Goal: Book appointment/travel/reservation

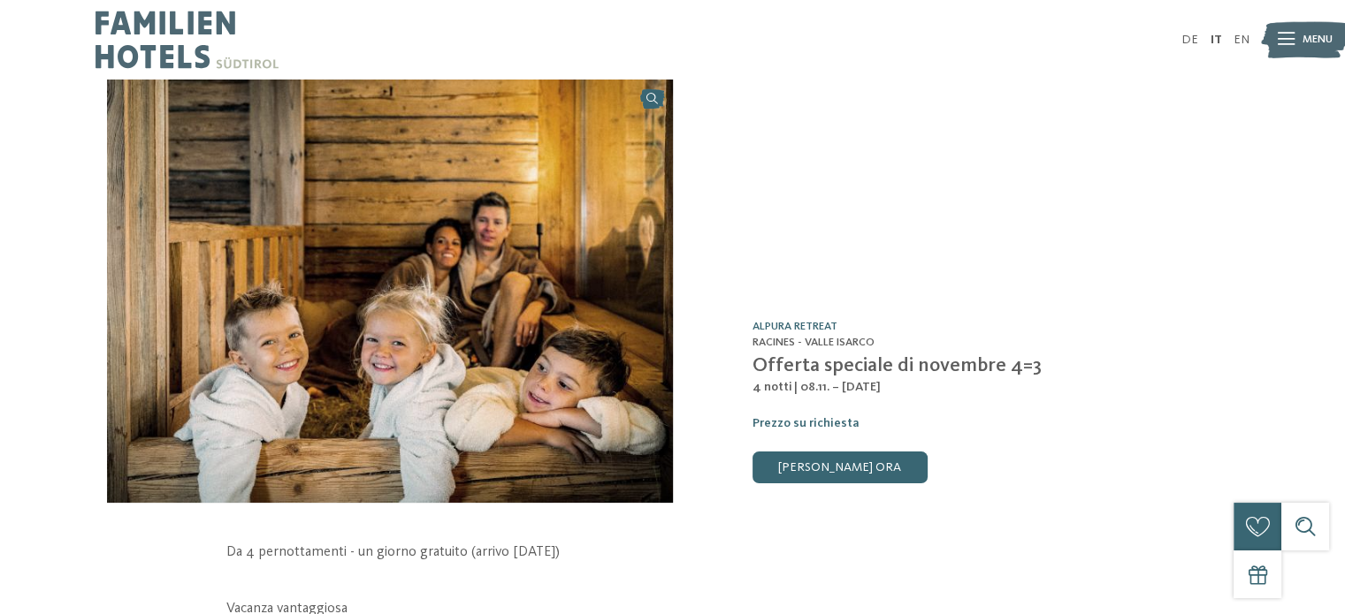
click at [184, 23] on img at bounding box center [186, 40] width 183 height 80
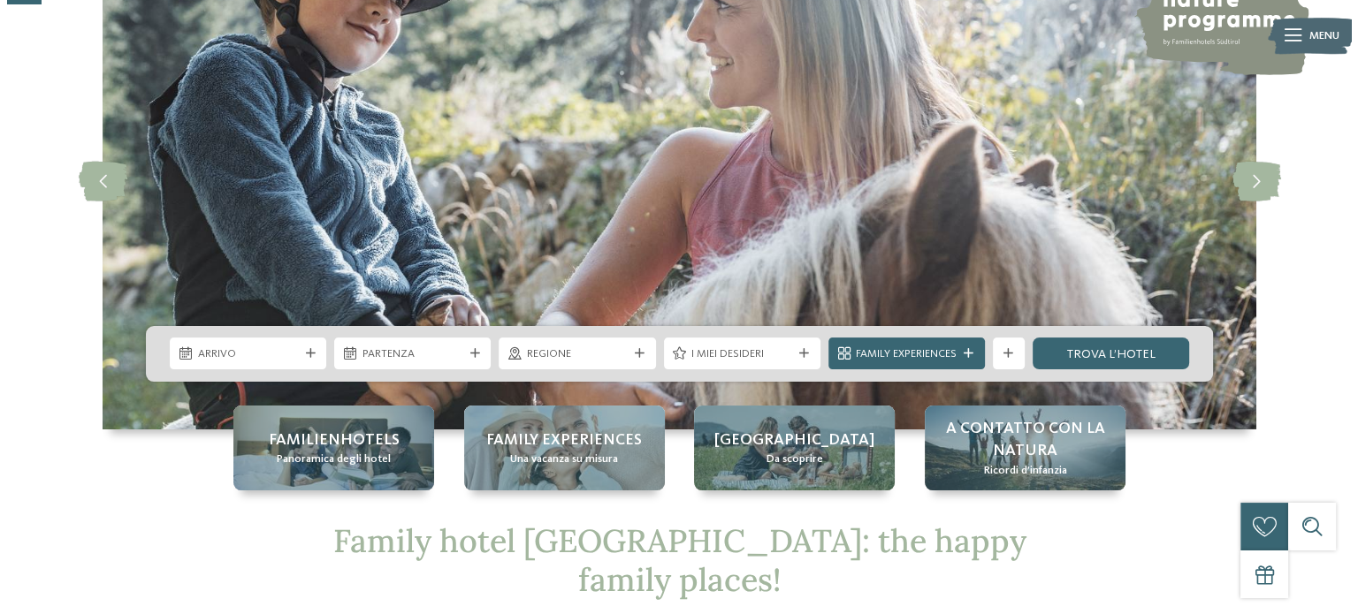
scroll to position [177, 0]
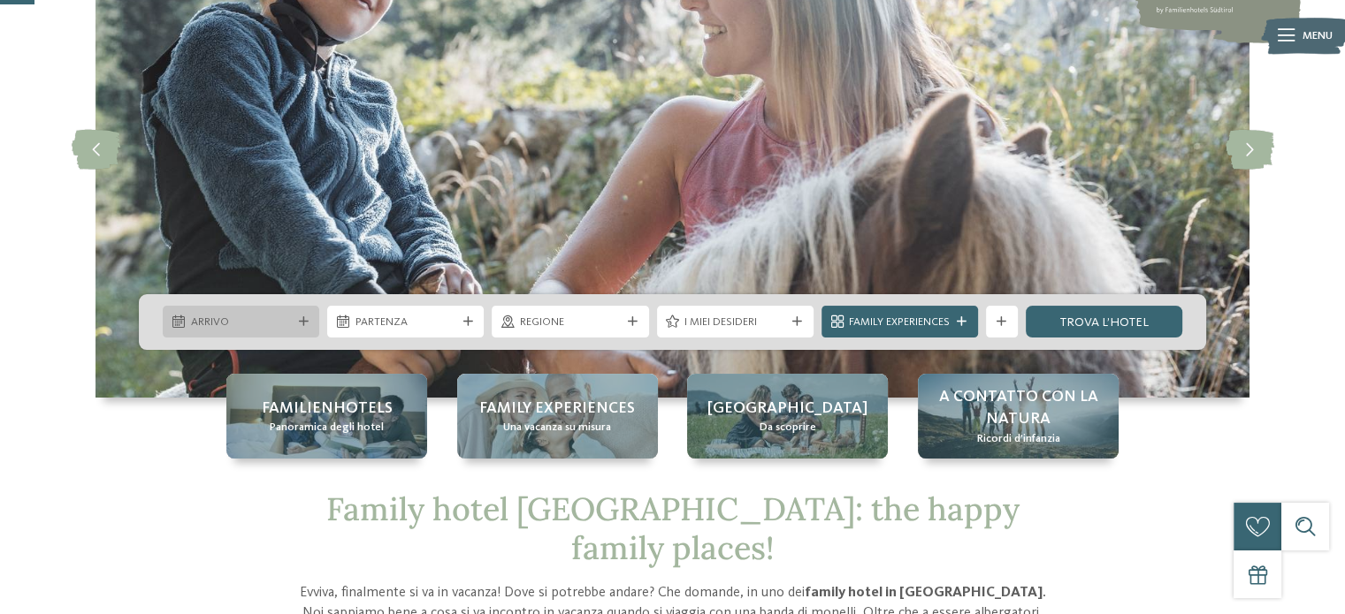
click at [240, 323] on span "Arrivo" at bounding box center [241, 323] width 101 height 16
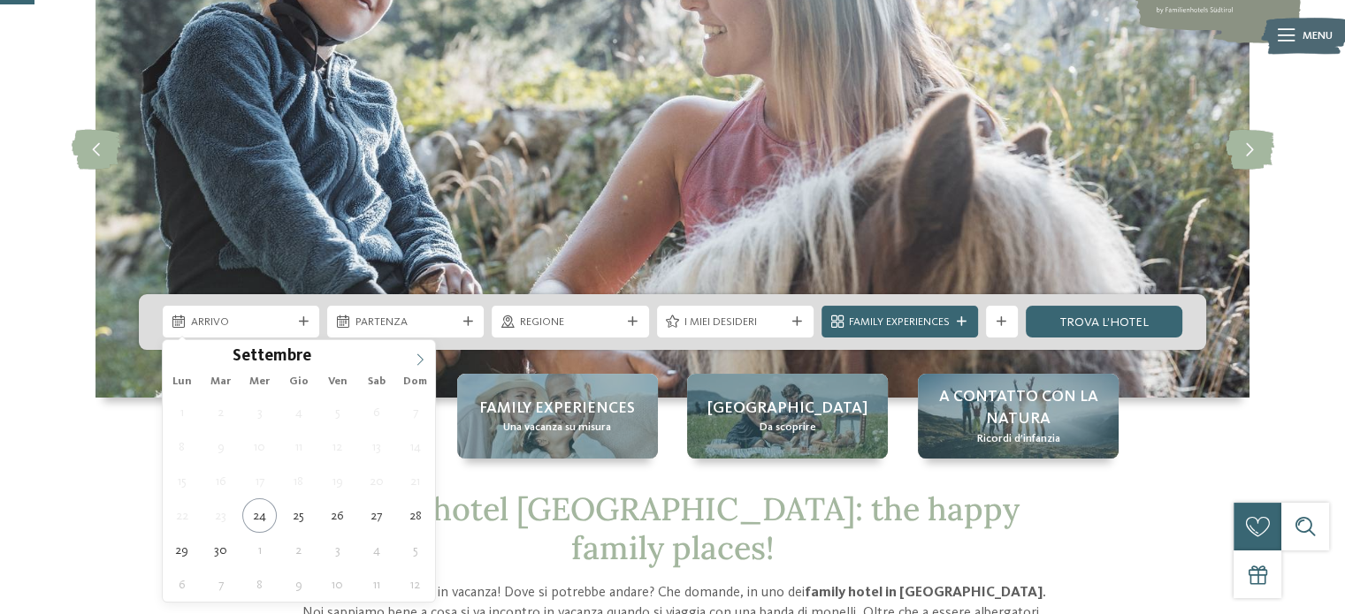
click at [416, 359] on icon at bounding box center [420, 360] width 12 height 12
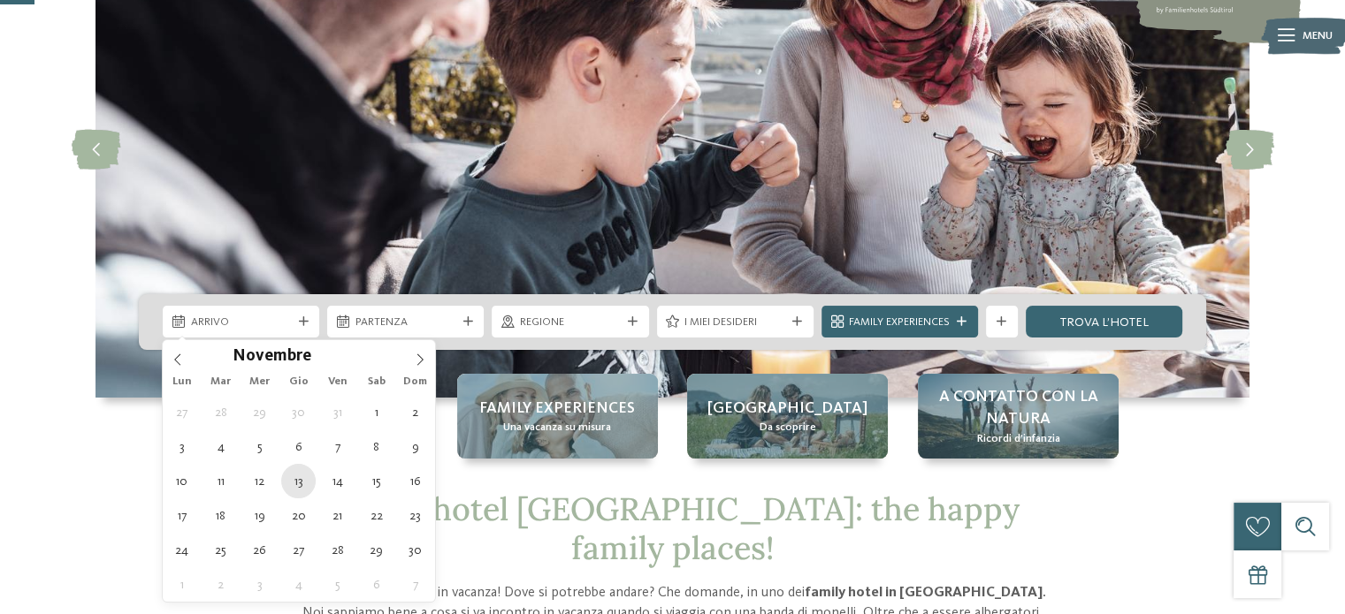
type div "[DATE]"
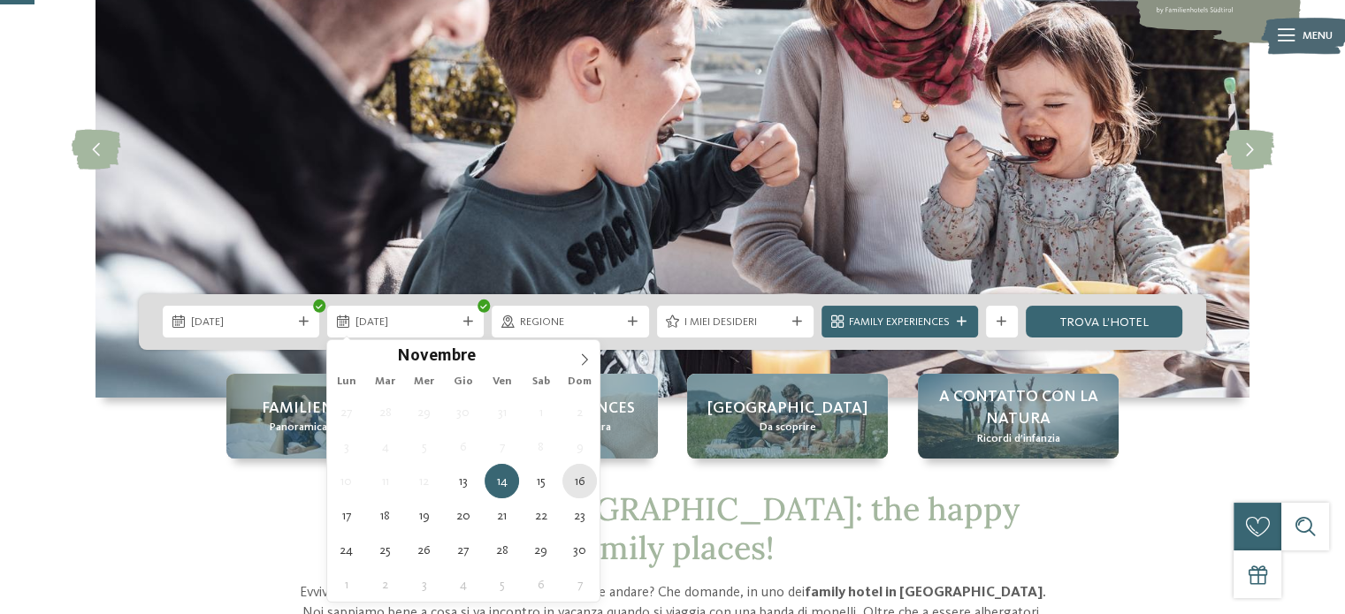
type div "[DATE]"
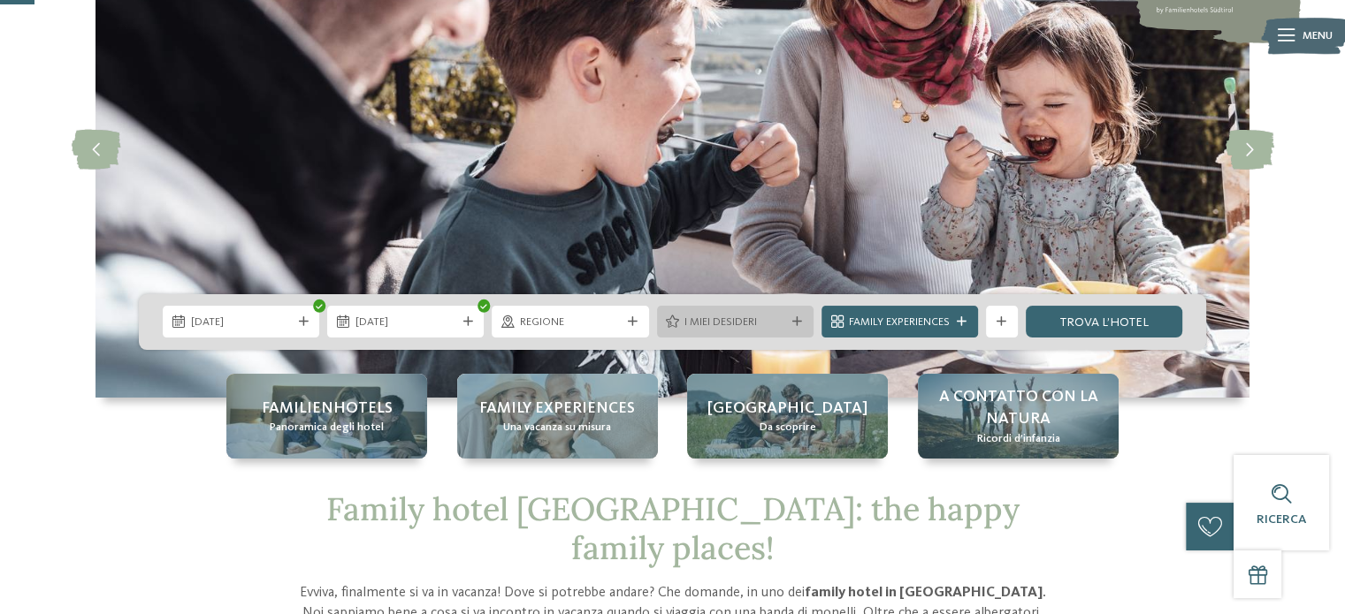
click at [790, 325] on div at bounding box center [798, 322] width 16 height 10
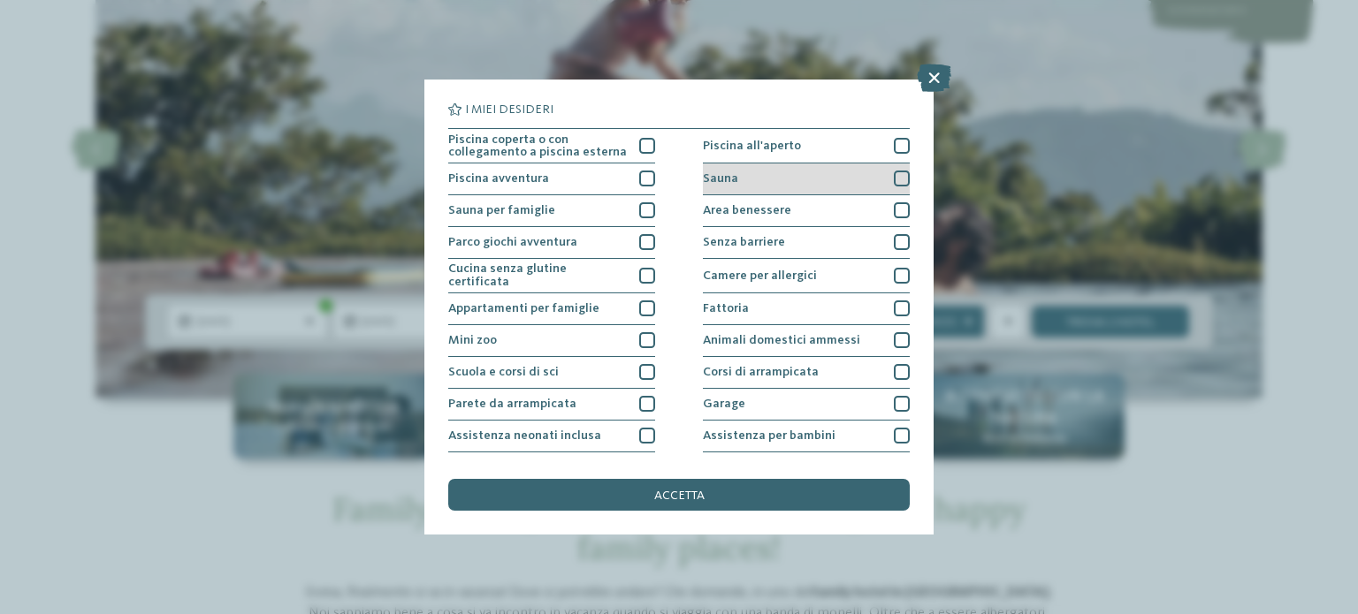
click at [894, 180] on div at bounding box center [902, 179] width 16 height 16
click at [894, 208] on div at bounding box center [902, 210] width 16 height 16
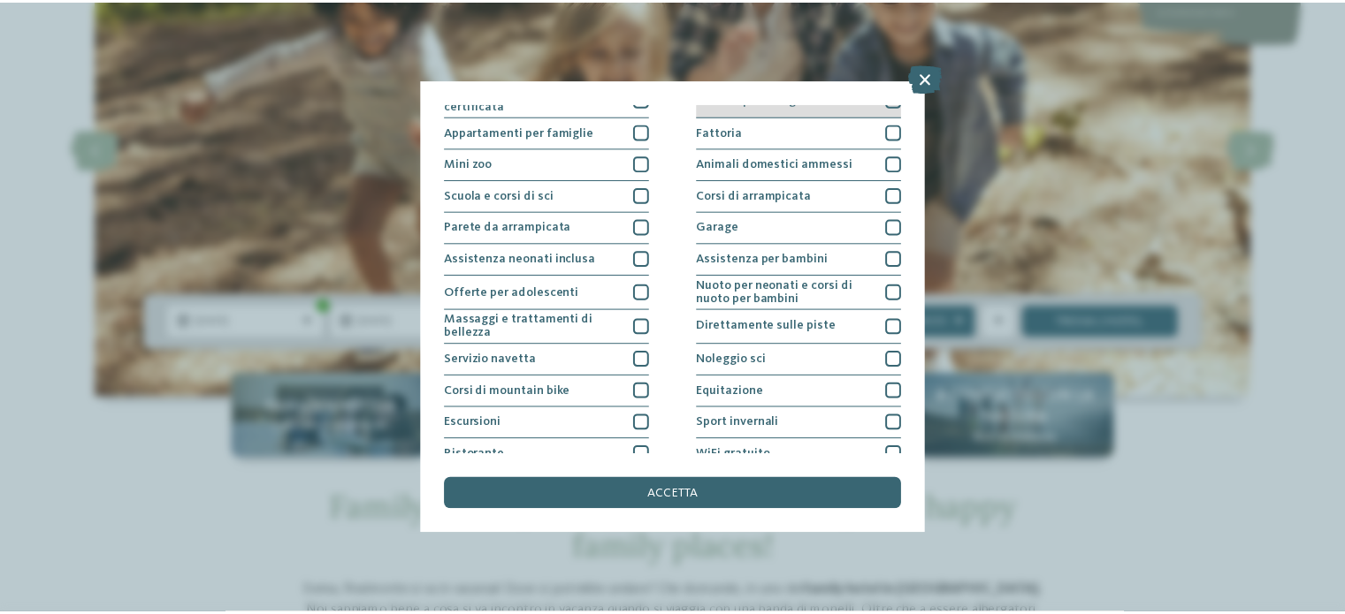
scroll to position [222, 0]
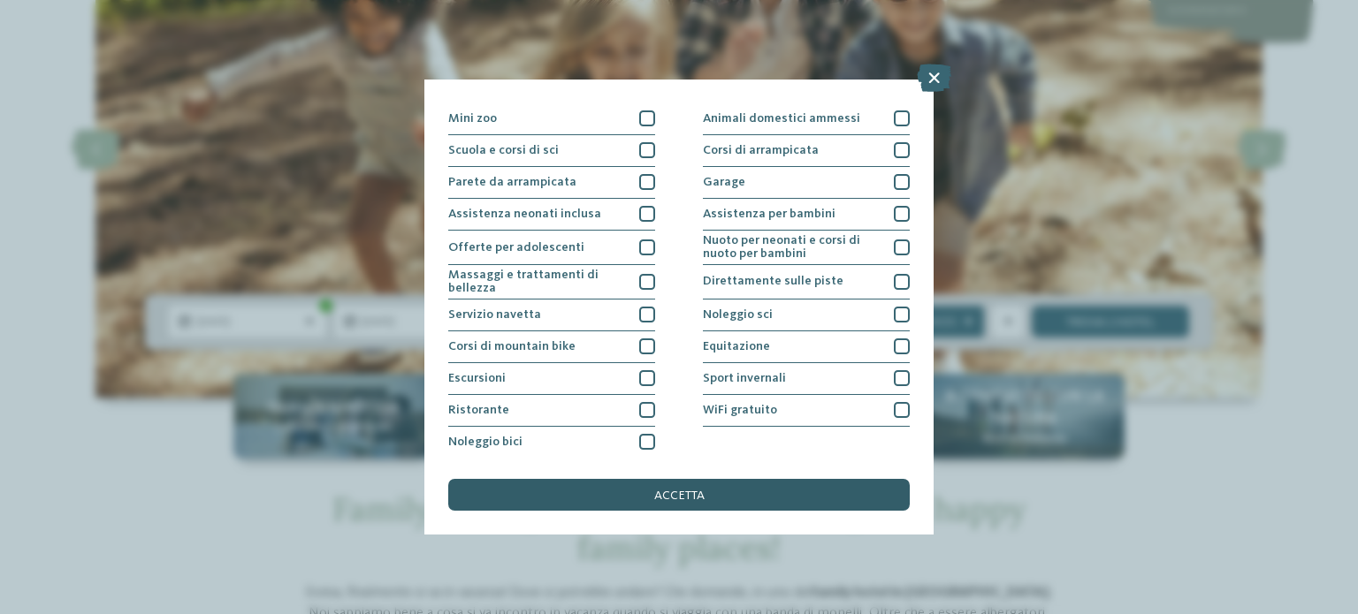
click at [683, 491] on span "accetta" at bounding box center [679, 496] width 50 height 12
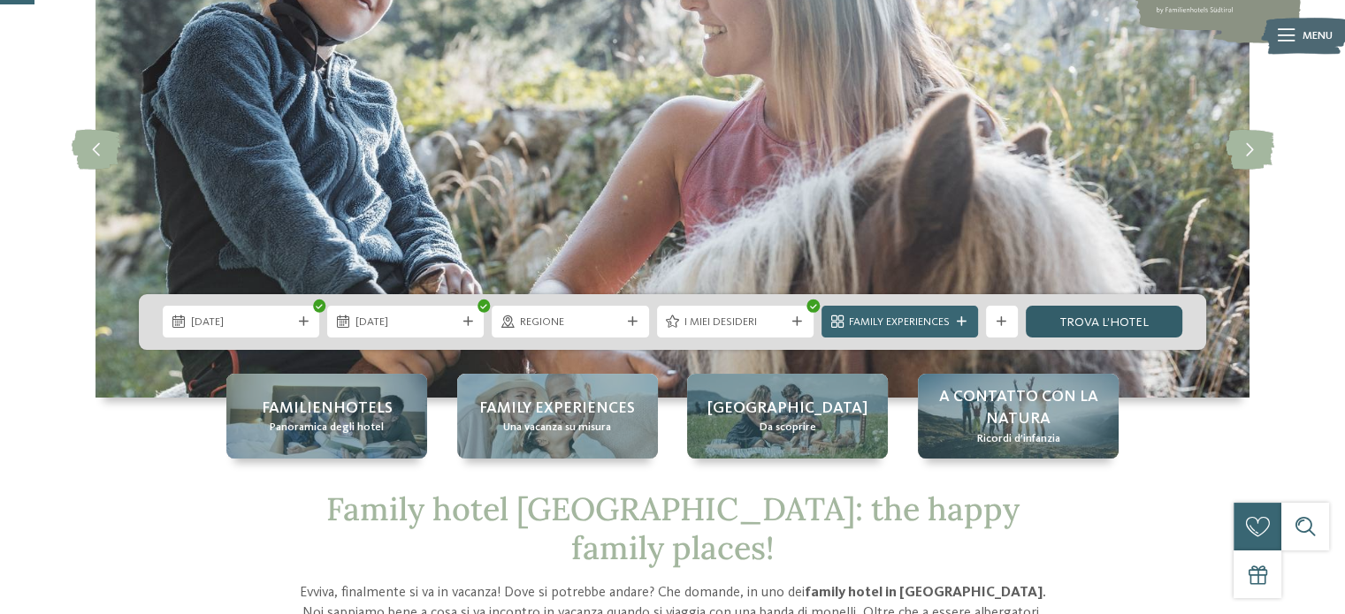
click at [1132, 326] on link "trova l’hotel" at bounding box center [1104, 322] width 156 height 32
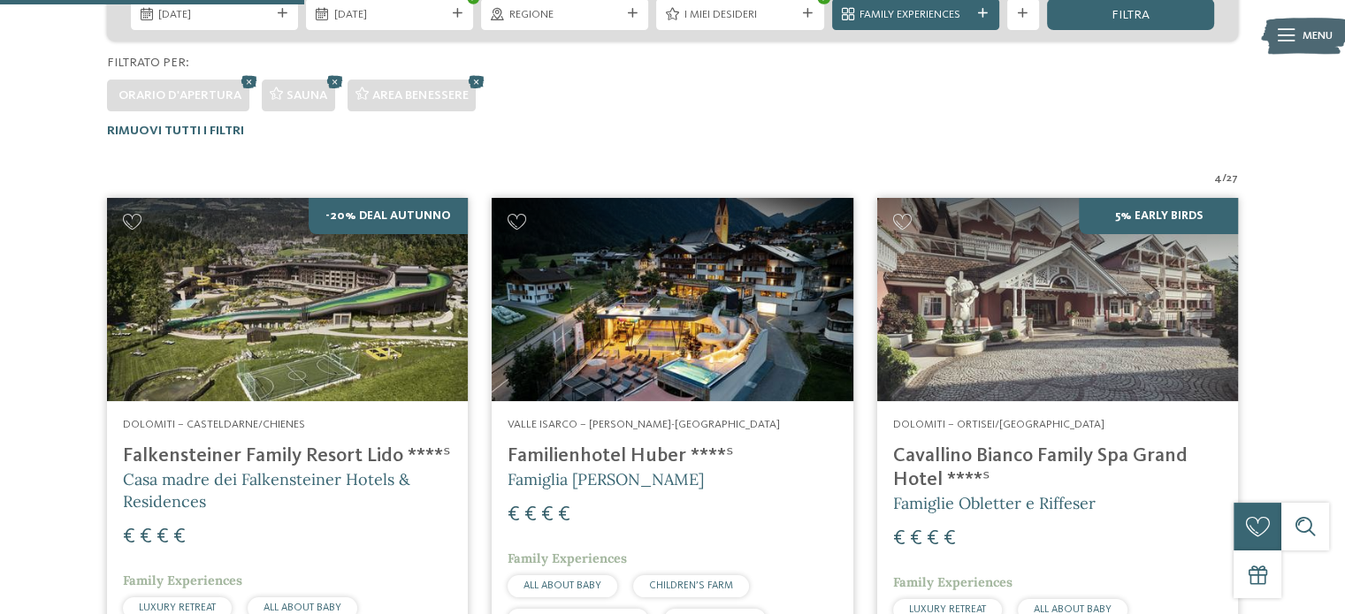
scroll to position [512, 0]
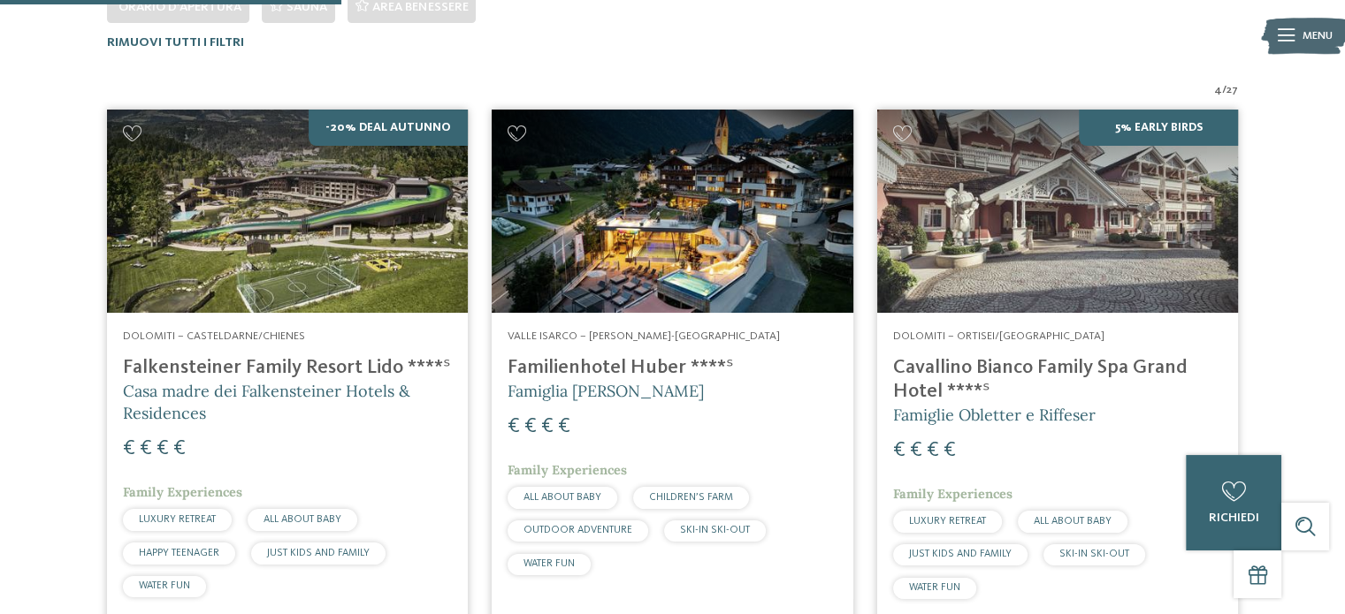
click at [261, 370] on h4 "Falkensteiner Family Resort Lido ****ˢ" at bounding box center [287, 368] width 329 height 24
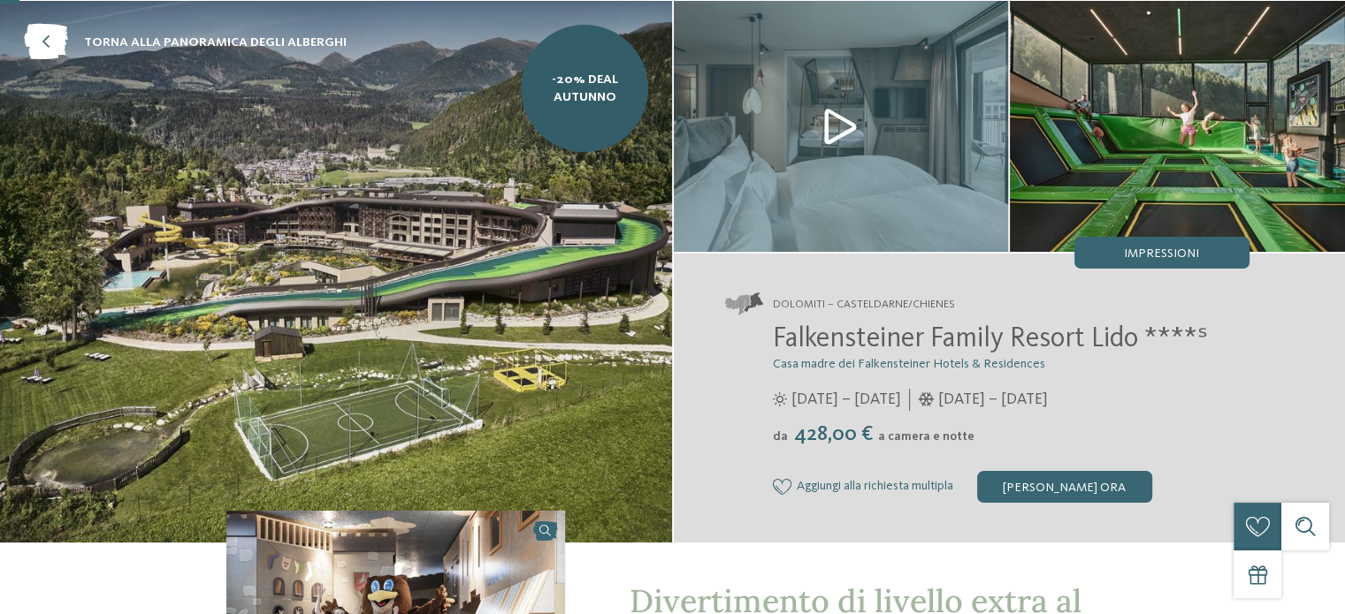
scroll to position [88, 0]
